Goal: Check status: Check status

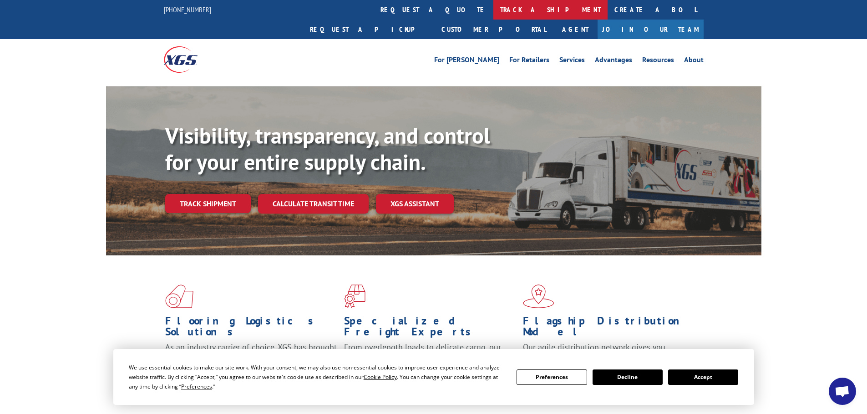
click at [493, 8] on link "track a shipment" at bounding box center [550, 10] width 114 height 20
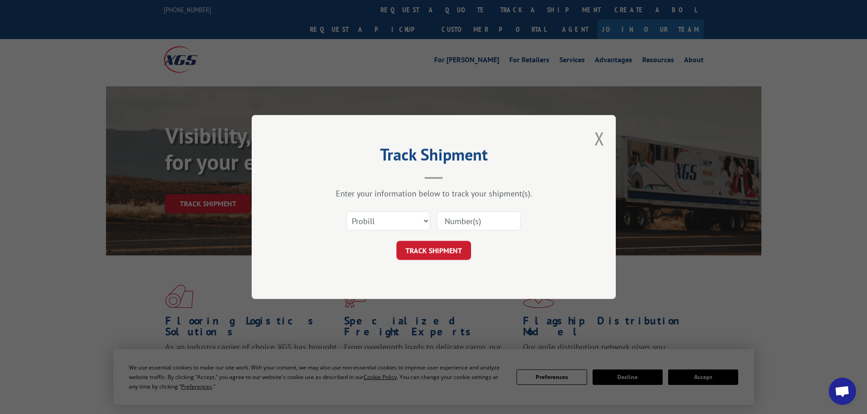
click at [475, 221] on input at bounding box center [479, 221] width 84 height 19
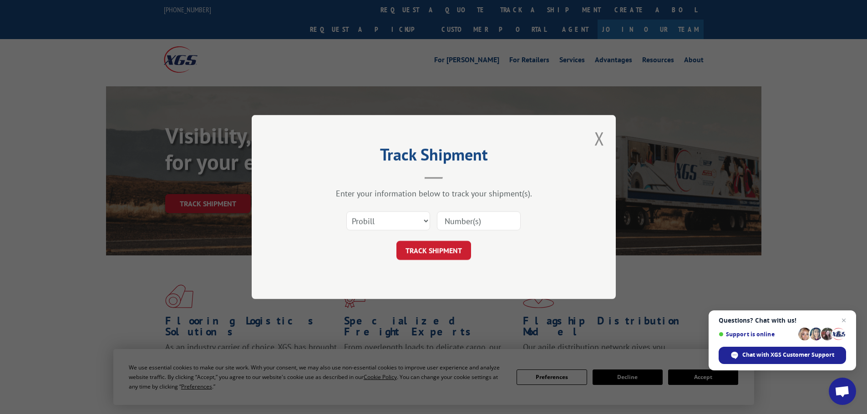
paste input "17695338"
type input "17695338"
click at [439, 250] on button "TRACK SHIPMENT" at bounding box center [433, 250] width 75 height 19
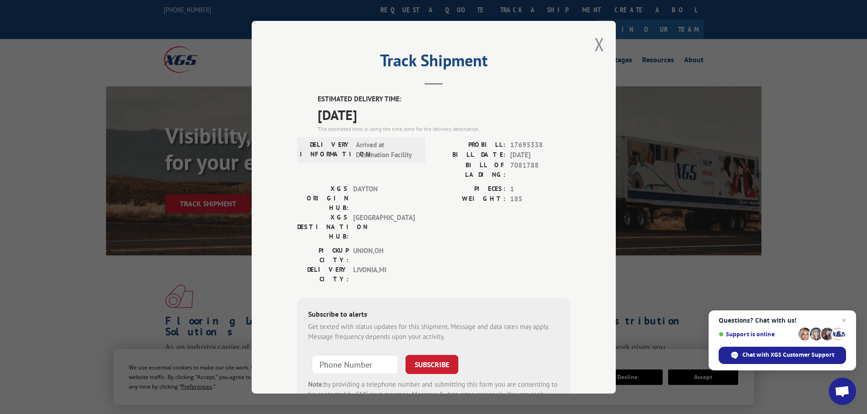
drag, startPoint x: 598, startPoint y: 45, endPoint x: 547, endPoint y: 41, distance: 51.1
click at [597, 45] on button "Close modal" at bounding box center [599, 44] width 10 height 24
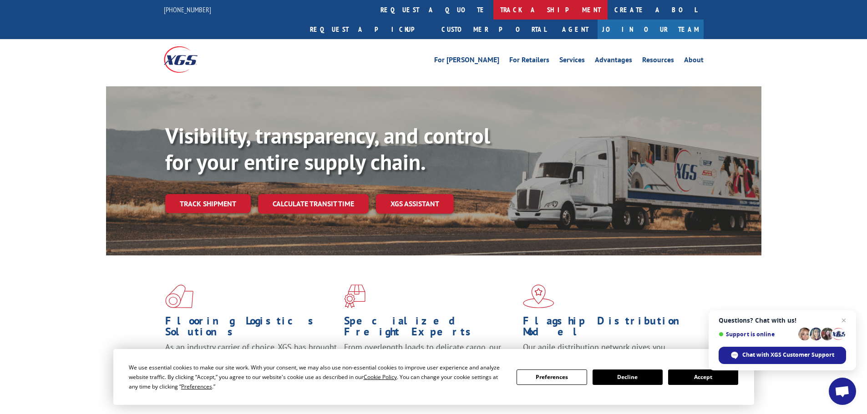
click at [493, 7] on link "track a shipment" at bounding box center [550, 10] width 114 height 20
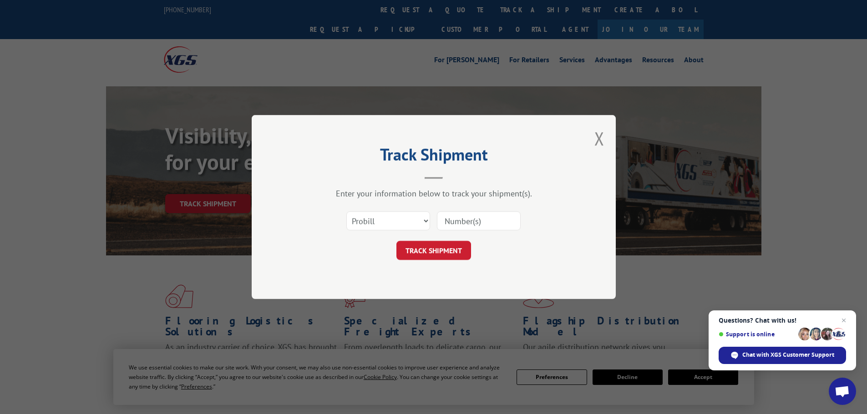
click at [483, 215] on input at bounding box center [479, 221] width 84 height 19
paste input "714731622987"
type input "714731622987"
click at [444, 243] on button "TRACK SHIPMENT" at bounding box center [433, 250] width 75 height 19
